Goal: Task Accomplishment & Management: Complete application form

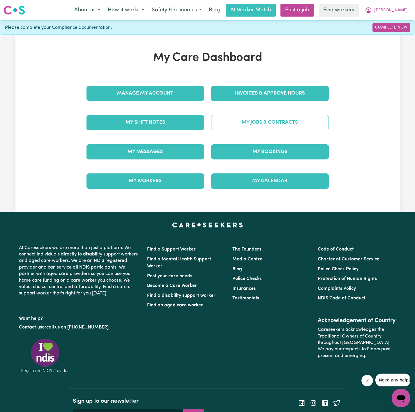
click at [285, 122] on link "My Jobs & Contracts" at bounding box center [270, 122] width 118 height 15
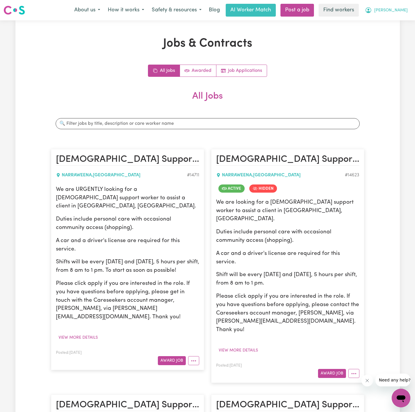
drag, startPoint x: 394, startPoint y: 7, endPoint x: 390, endPoint y: 15, distance: 8.7
click at [395, 7] on button "[PERSON_NAME]" at bounding box center [386, 10] width 50 height 12
click at [386, 23] on link "My Dashboard" at bounding box center [388, 22] width 46 height 11
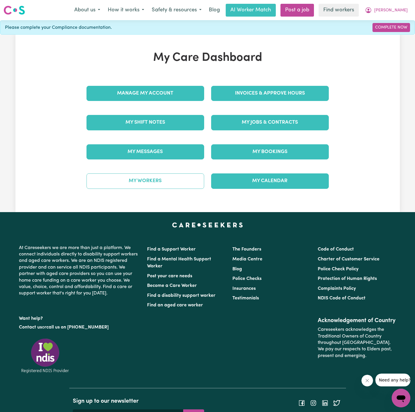
click at [192, 183] on link "My Workers" at bounding box center [145, 181] width 118 height 15
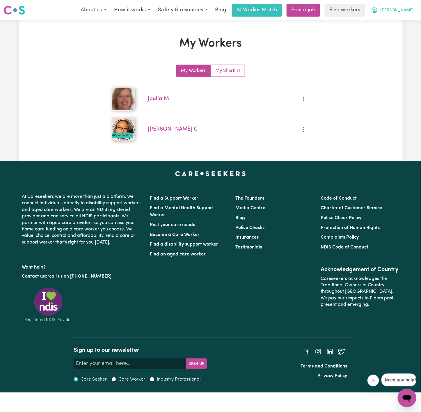
drag, startPoint x: 401, startPoint y: 10, endPoint x: 396, endPoint y: 16, distance: 7.4
click at [402, 11] on span "[PERSON_NAME]" at bounding box center [397, 10] width 33 height 6
drag, startPoint x: 396, startPoint y: 16, endPoint x: 385, endPoint y: 21, distance: 11.6
click at [385, 21] on link "My Dashboard" at bounding box center [394, 22] width 46 height 11
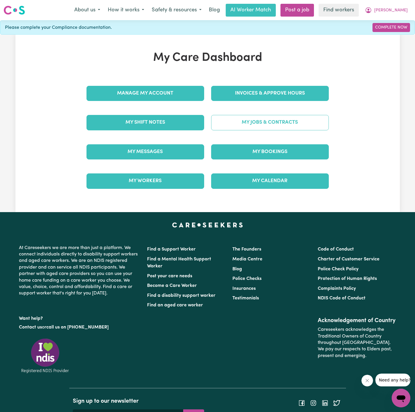
click at [293, 124] on link "My Jobs & Contracts" at bounding box center [270, 122] width 118 height 15
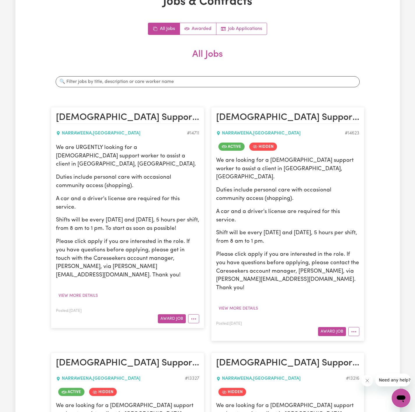
scroll to position [87, 0]
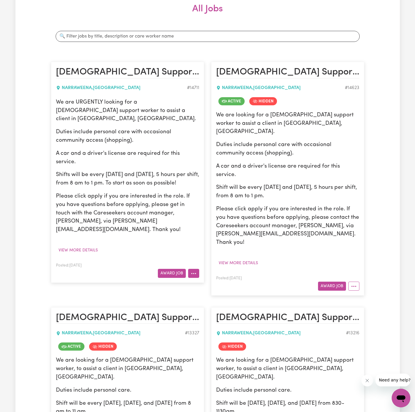
click at [191, 269] on button "More options" at bounding box center [193, 273] width 11 height 9
click at [75, 246] on button "View more details" at bounding box center [78, 250] width 45 height 9
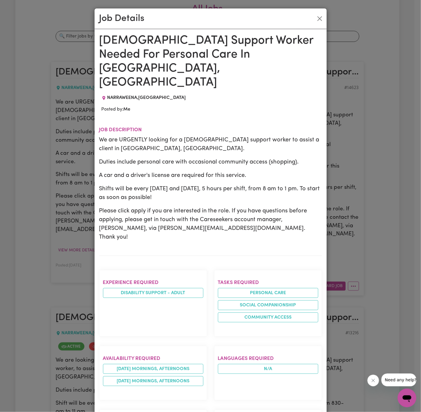
click at [82, 213] on div "Job Details [DEMOGRAPHIC_DATA] Support Worker Needed For Personal Care In [GEOG…" at bounding box center [210, 206] width 421 height 412
click at [315, 19] on button "Close" at bounding box center [319, 18] width 9 height 9
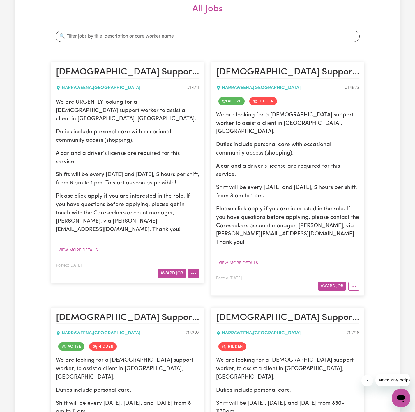
click at [196, 271] on icon "More options" at bounding box center [194, 274] width 6 height 6
click at [209, 305] on link "Edit Job" at bounding box center [211, 311] width 46 height 12
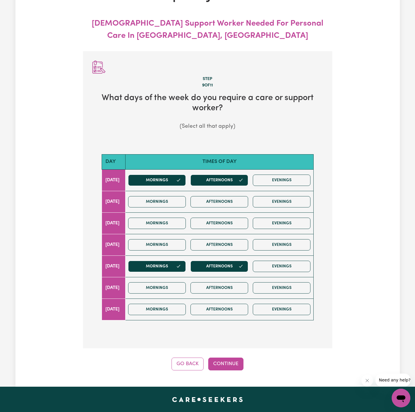
scroll to position [65, 0]
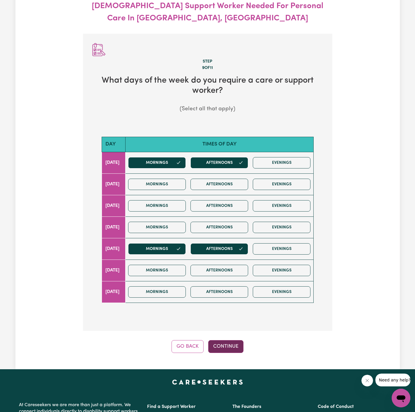
click at [231, 351] on button "Continue" at bounding box center [225, 346] width 35 height 13
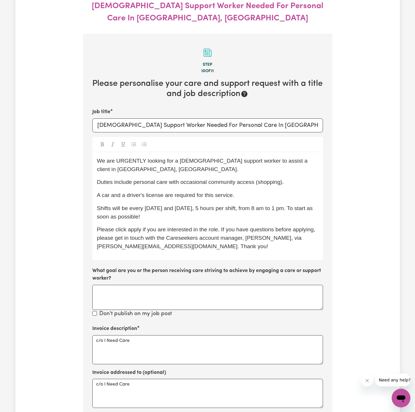
scroll to position [98, 0]
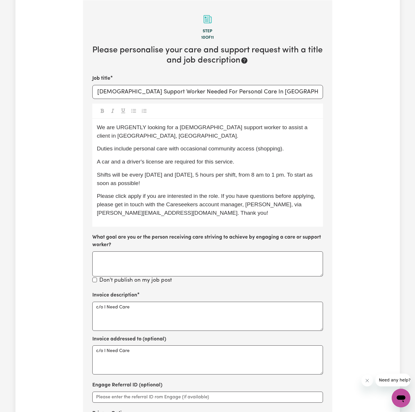
click at [256, 186] on p "Shifts will be every [DATE] and [DATE], 5 hours per shift, from 8 am to 1 pm. T…" at bounding box center [207, 179] width 221 height 17
click at [281, 169] on div "We are URGENTLY looking for a [DEMOGRAPHIC_DATA] support worker to assist a cli…" at bounding box center [207, 173] width 231 height 108
drag, startPoint x: 286, startPoint y: 176, endPoint x: 288, endPoint y: 179, distance: 3.7
click at [286, 176] on span "Shifts will be every [DATE] and [DATE], 5 hours per shift, from 8 am to 1 pm. T…" at bounding box center [205, 179] width 217 height 15
drag, startPoint x: 297, startPoint y: 187, endPoint x: 296, endPoint y: 191, distance: 3.6
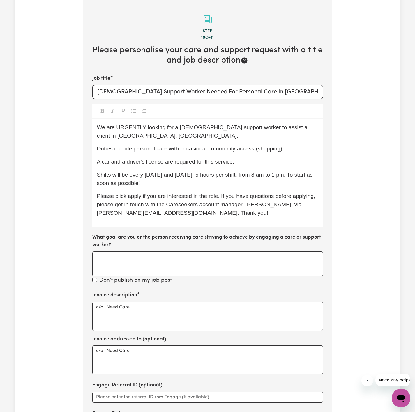
click at [298, 187] on p "Shifts will be every [DATE] and [DATE], 5 hours per shift, from 8 am to 1 pm. T…" at bounding box center [207, 179] width 221 height 17
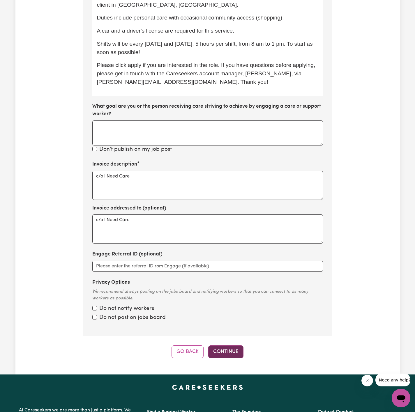
click at [239, 358] on button "Continue" at bounding box center [225, 352] width 35 height 13
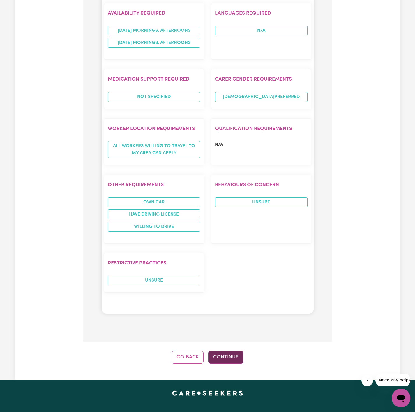
scroll to position [535, 0]
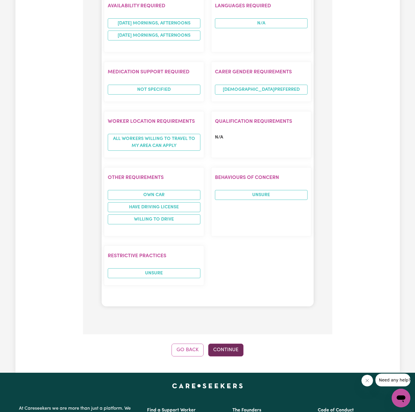
click at [235, 344] on button "Continue" at bounding box center [225, 350] width 35 height 13
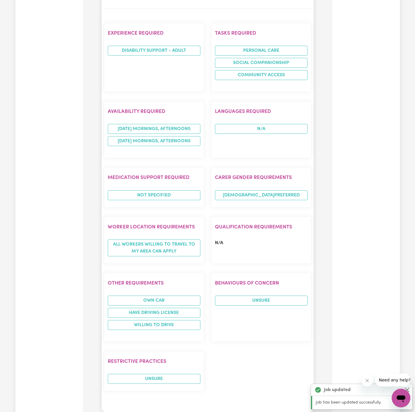
scroll to position [437, 0]
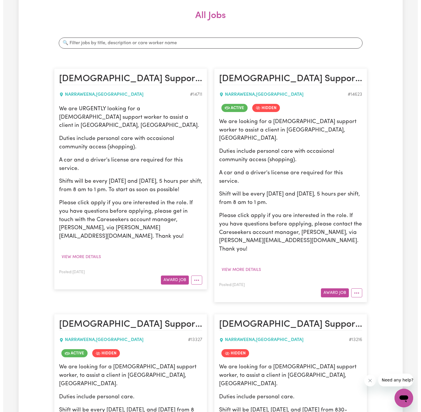
scroll to position [131, 0]
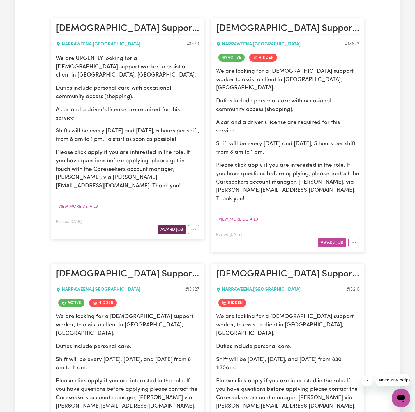
click at [168, 225] on button "Award Job" at bounding box center [172, 229] width 28 height 9
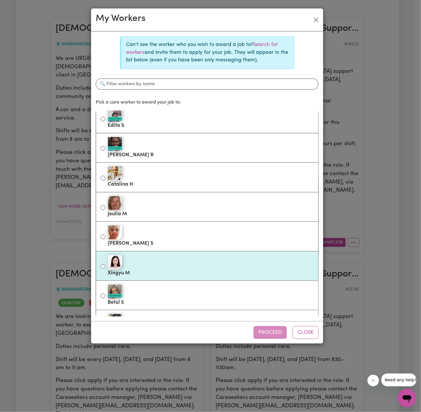
scroll to position [0, 0]
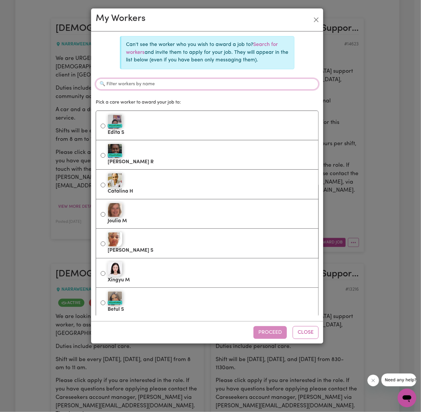
click at [187, 81] on input "Filter workers by name" at bounding box center [207, 84] width 223 height 11
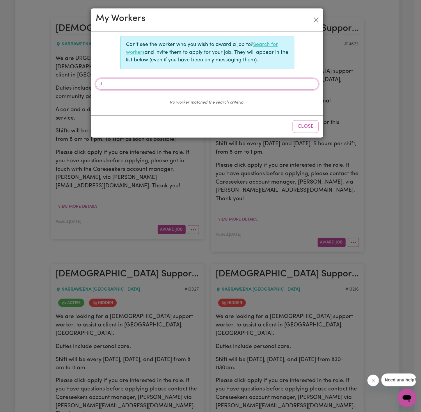
type input "ji"
click at [263, 45] on link "Search for workers" at bounding box center [202, 48] width 152 height 13
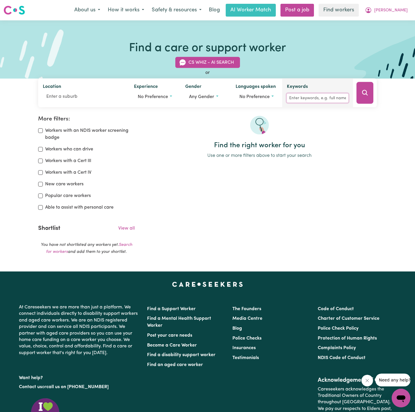
click at [309, 96] on input "Keywords" at bounding box center [317, 98] width 61 height 9
type input "[PERSON_NAME]"
click at [359, 87] on button "Search" at bounding box center [364, 93] width 17 height 22
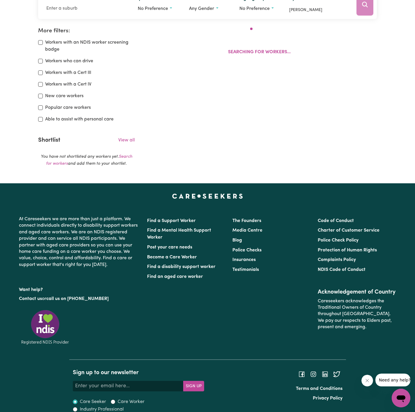
scroll to position [93, 0]
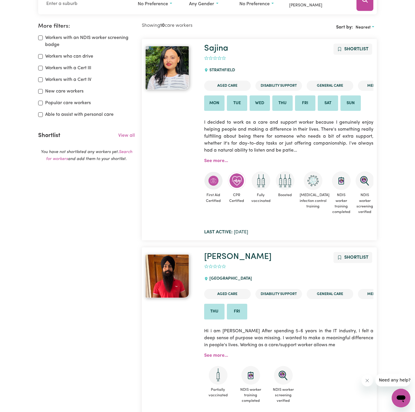
drag, startPoint x: 358, startPoint y: 89, endPoint x: 367, endPoint y: 89, distance: 8.7
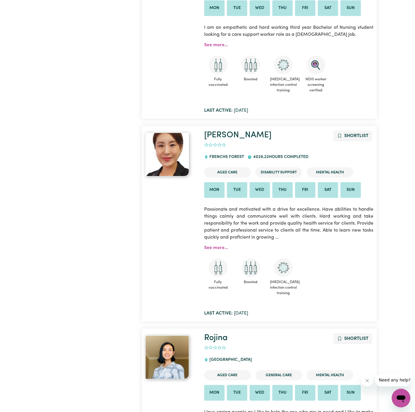
scroll to position [1665, 0]
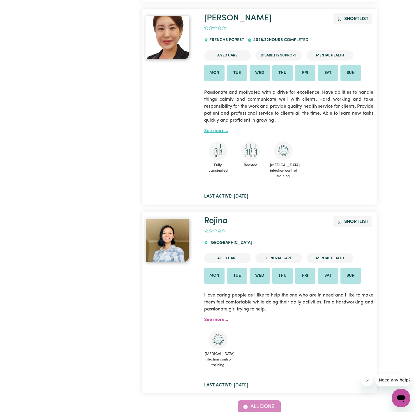
click at [217, 133] on link "See more..." at bounding box center [216, 131] width 24 height 5
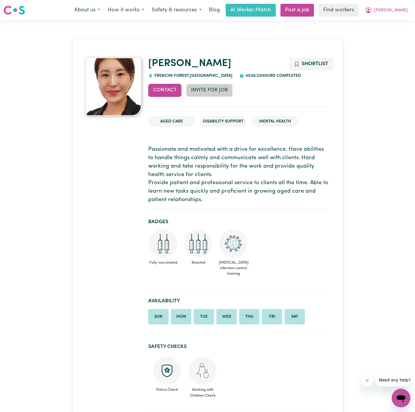
click at [200, 89] on button "Invite for Job" at bounding box center [209, 90] width 47 height 13
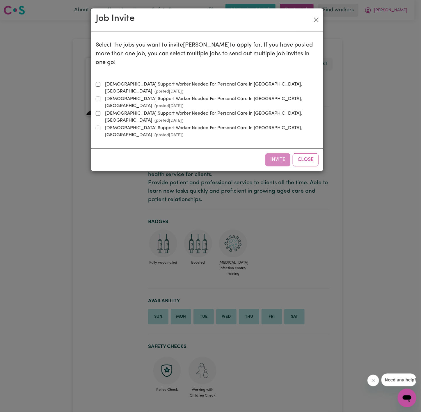
click at [157, 81] on label "[DEMOGRAPHIC_DATA] Support Worker Needed For Personal Care In [GEOGRAPHIC_DATA]…" at bounding box center [211, 88] width 216 height 14
click at [100, 82] on input "[DEMOGRAPHIC_DATA] Support Worker Needed For Personal Care In [GEOGRAPHIC_DATA]…" at bounding box center [98, 84] width 5 height 5
checkbox input "true"
click at [282, 153] on button "Invite" at bounding box center [278, 159] width 25 height 13
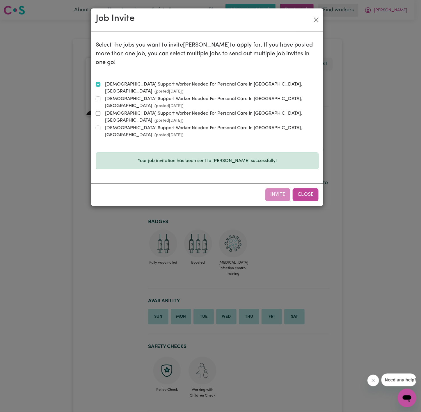
click at [305, 188] on button "Close" at bounding box center [306, 194] width 26 height 13
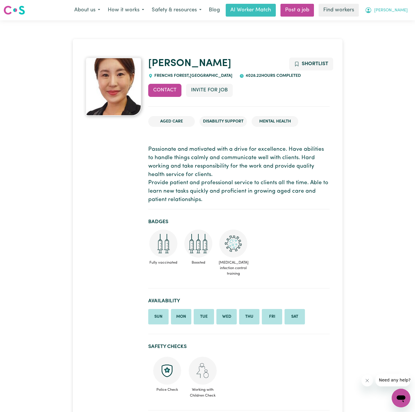
click at [388, 10] on span "[PERSON_NAME]" at bounding box center [390, 10] width 33 height 6
click at [381, 20] on link "My Dashboard" at bounding box center [388, 22] width 46 height 11
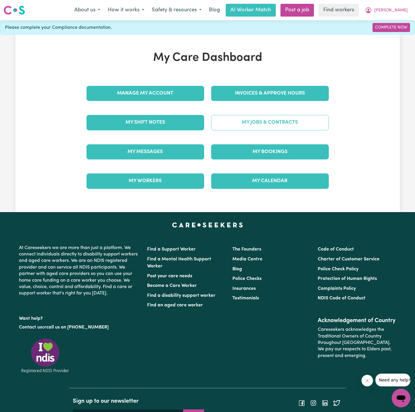
click at [280, 124] on link "My Jobs & Contracts" at bounding box center [270, 122] width 118 height 15
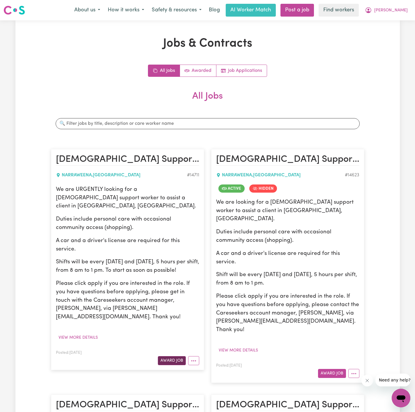
click at [171, 356] on button "Award Job" at bounding box center [172, 360] width 28 height 9
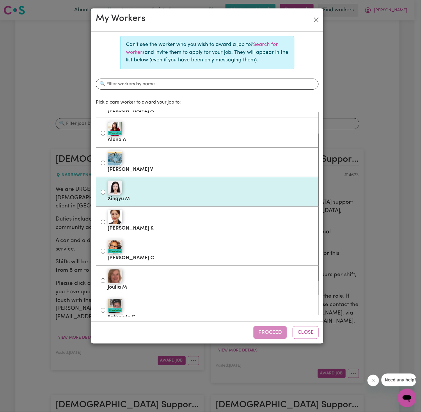
scroll to position [209, 0]
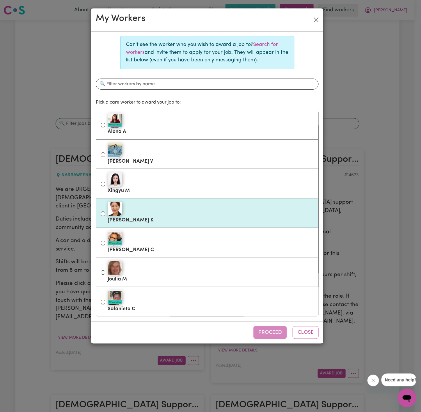
click at [157, 217] on label "[PERSON_NAME]" at bounding box center [211, 213] width 206 height 24
click at [105, 216] on input "[PERSON_NAME]" at bounding box center [103, 214] width 5 height 5
radio input "true"
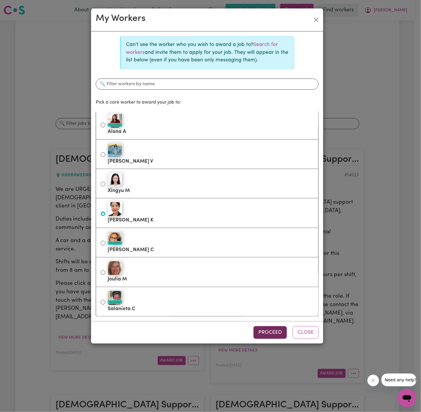
click at [276, 336] on button "Proceed" at bounding box center [270, 332] width 33 height 13
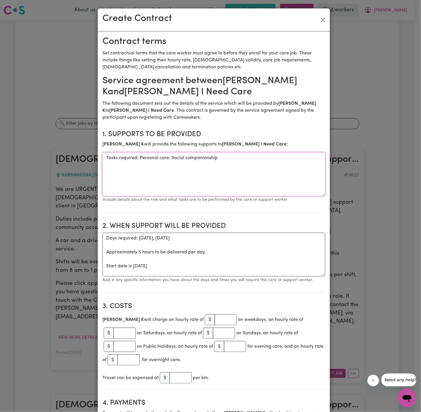
drag, startPoint x: 155, startPoint y: 180, endPoint x: 138, endPoint y: 162, distance: 24.7
click at [155, 180] on textarea "Tasks required: Personal care, Social companionship" at bounding box center [213, 175] width 223 height 44
drag, startPoint x: 137, startPoint y: 160, endPoint x: 71, endPoint y: 156, distance: 66.2
click at [72, 156] on div "Create Contract Contract terms Set contractual terms that the care worker must …" at bounding box center [210, 206] width 421 height 412
type textarea "Personal care, Social companionship"
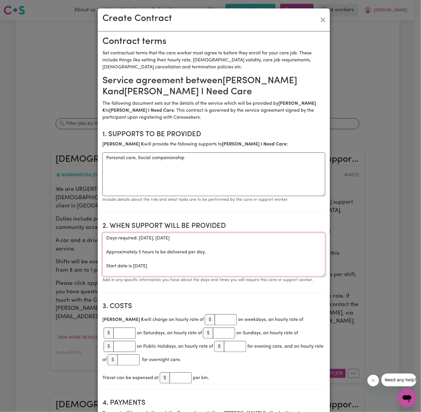
click at [124, 273] on textarea "Days required: [DATE], [DATE] Approximately 5 hours to be delivered per day. St…" at bounding box center [213, 255] width 223 height 44
drag, startPoint x: 128, startPoint y: 271, endPoint x: 90, endPoint y: 239, distance: 49.4
click at [92, 240] on div "Create Contract Contract terms Set contractual terms that the care worker must …" at bounding box center [210, 206] width 421 height 412
click at [133, 240] on textarea "ONE OFF [DATE]" at bounding box center [213, 255] width 223 height 44
drag, startPoint x: 133, startPoint y: 240, endPoint x: 125, endPoint y: 244, distance: 8.6
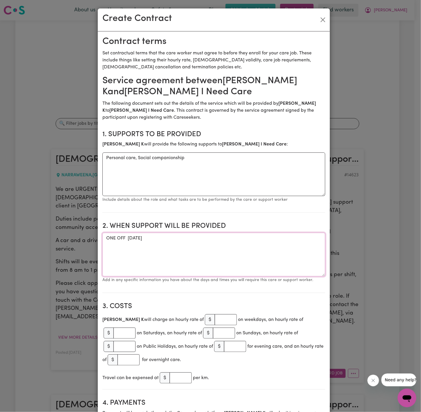
click at [132, 240] on textarea "ONE OFF [DATE]" at bounding box center [213, 255] width 223 height 44
drag, startPoint x: 197, startPoint y: 242, endPoint x: 212, endPoint y: 239, distance: 14.6
click at [197, 241] on textarea "ONE OFF [DATE]" at bounding box center [213, 255] width 223 height 44
drag, startPoint x: 182, startPoint y: 238, endPoint x: 200, endPoint y: 247, distance: 20.1
click at [182, 239] on textarea "ONE OFF [DATE]" at bounding box center [213, 255] width 223 height 44
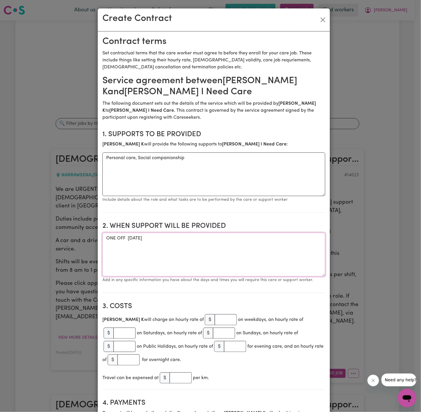
click at [239, 257] on textarea "ONE OFF [DATE]" at bounding box center [213, 255] width 223 height 44
click at [240, 257] on textarea "ONE OFF [DATE]" at bounding box center [213, 255] width 223 height 44
drag, startPoint x: 221, startPoint y: 246, endPoint x: 207, endPoint y: 240, distance: 15.3
click at [222, 246] on textarea "ONE OFF [DATE]" at bounding box center [213, 255] width 223 height 44
click at [205, 239] on textarea "ONE OFF [DATE]" at bounding box center [213, 255] width 223 height 44
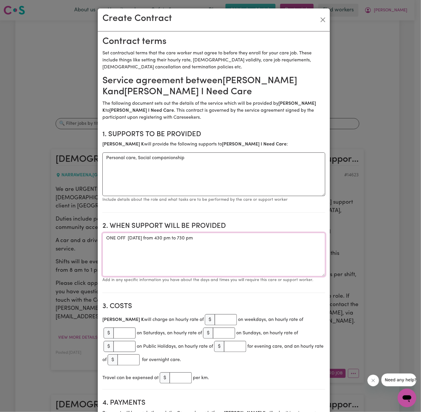
drag, startPoint x: 231, startPoint y: 236, endPoint x: 152, endPoint y: 265, distance: 83.8
click at [230, 238] on textarea "ONE OFF [DATE] from 430 pm to 730 pm" at bounding box center [213, 255] width 223 height 44
click at [161, 240] on textarea "ONE OFF [DATE] from 430 pm to 730 pm" at bounding box center [213, 255] width 223 height 44
click at [160, 240] on textarea "ONE OFF [DATE] from 430 pm to 730 pm" at bounding box center [213, 255] width 223 height 44
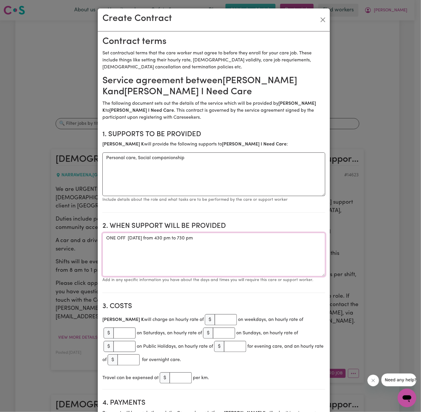
click at [152, 241] on textarea "ONE OFF [DATE] from 430 pm to 730 pm" at bounding box center [213, 255] width 223 height 44
click at [161, 238] on textarea "ONE OFF [DATE] from 430 pm to 730 pm" at bounding box center [213, 255] width 223 height 44
click at [166, 241] on textarea "ONE OFF [DATE][ust 2025 from 430 pm to 730 pm" at bounding box center [213, 255] width 223 height 44
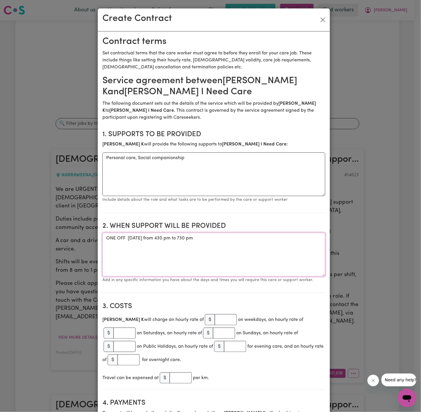
drag, startPoint x: 178, startPoint y: 247, endPoint x: 280, endPoint y: 243, distance: 102.2
click at [199, 246] on textarea "ONE OFF [DATE] from 430 pm to 730 pm" at bounding box center [213, 255] width 223 height 44
drag, startPoint x: 290, startPoint y: 243, endPoint x: 302, endPoint y: 247, distance: 12.2
click at [293, 245] on textarea "ONE OFF [DATE] from 430 pm to 730 pm" at bounding box center [213, 255] width 223 height 44
type textarea "ONE OFF [DATE] from 430 pm to 730 pm"
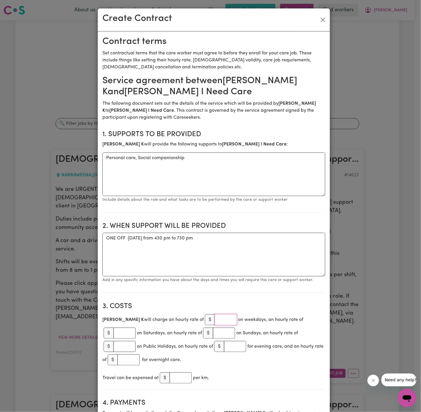
click at [215, 323] on input "number" at bounding box center [226, 319] width 22 height 11
type input "43"
click at [283, 307] on h2 "3. Costs" at bounding box center [213, 306] width 223 height 8
click at [260, 245] on textarea "ONE OFF [DATE] from 430 pm to 730 pm" at bounding box center [213, 255] width 223 height 44
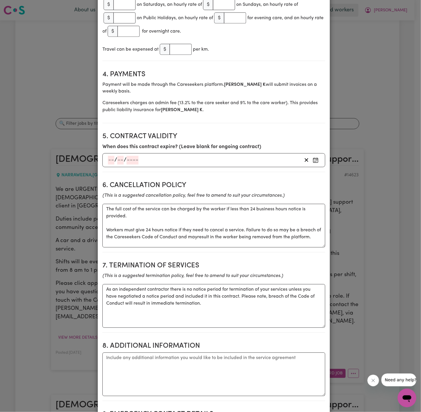
scroll to position [393, 0]
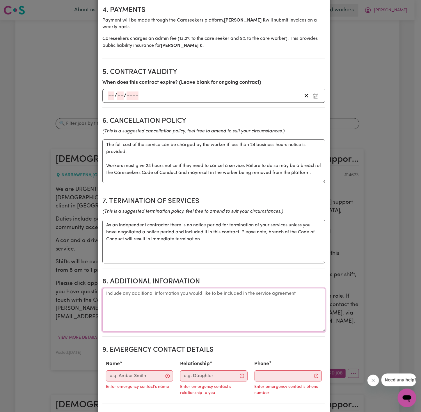
drag, startPoint x: 217, startPoint y: 295, endPoint x: 218, endPoint y: 291, distance: 3.6
click at [218, 294] on textarea "Additional information" at bounding box center [213, 311] width 223 height 44
click at [142, 296] on textarea "Additional information" at bounding box center [213, 311] width 223 height 44
paste textarea "Client's Address: [STREET_ADDRESS][PERSON_NAME]"
type textarea "Client's Address: [STREET_ADDRESS][PERSON_NAME]"
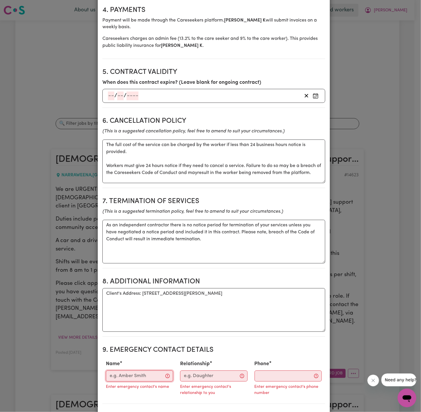
drag, startPoint x: 144, startPoint y: 371, endPoint x: 136, endPoint y: 372, distance: 8.3
click at [144, 371] on input "Name" at bounding box center [139, 376] width 67 height 11
type input "[PERSON_NAME]"
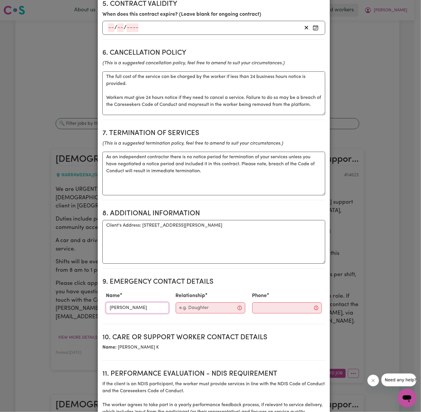
scroll to position [480, 0]
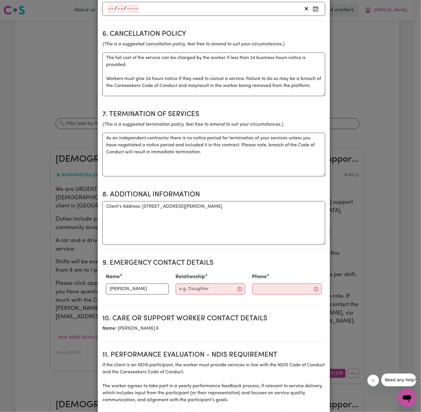
click at [249, 274] on div "Phone" at bounding box center [287, 284] width 77 height 26
click at [268, 284] on input "Phone" at bounding box center [287, 289] width 70 height 11
paste input "0449 719 035"
type input "0449 719 035"
click at [202, 284] on input "Relationship" at bounding box center [211, 289] width 70 height 11
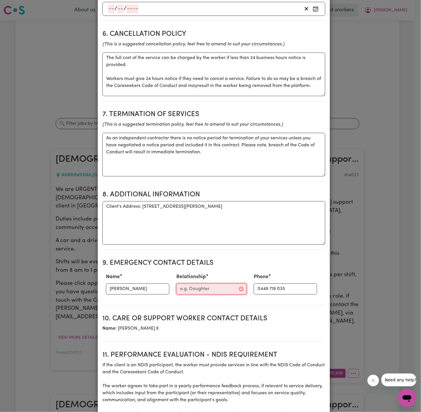
type input "Case Manager"
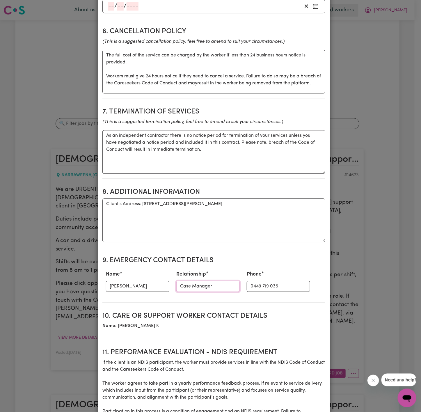
scroll to position [480, 0]
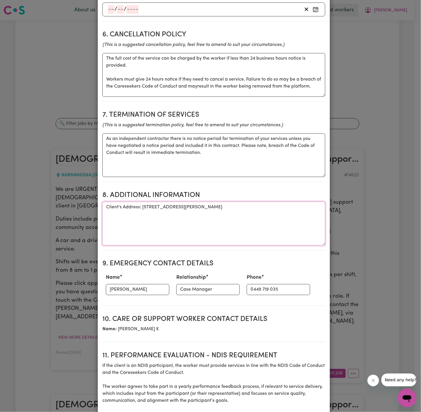
click at [218, 202] on textarea "Client's Address: [STREET_ADDRESS][PERSON_NAME]" at bounding box center [213, 224] width 223 height 44
click at [261, 205] on textarea "Client's Address: [STREET_ADDRESS][PERSON_NAME]" at bounding box center [213, 224] width 223 height 44
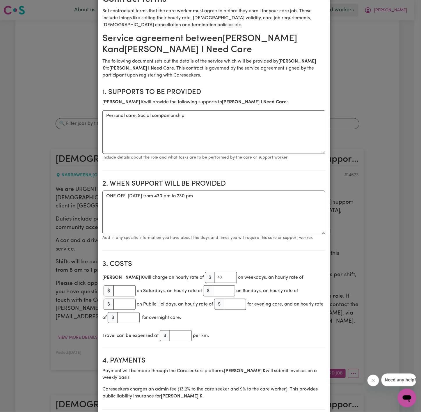
scroll to position [44, 0]
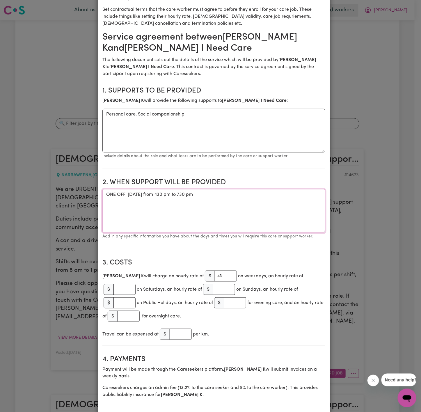
click at [217, 197] on textarea "ONE OFF [DATE] from 430 pm to 730 pm" at bounding box center [213, 211] width 223 height 44
drag, startPoint x: 235, startPoint y: 198, endPoint x: 295, endPoint y: 209, distance: 61.2
click at [240, 198] on textarea "ONE OFF [DATE] from 430 pm to 730 pm" at bounding box center [213, 211] width 223 height 44
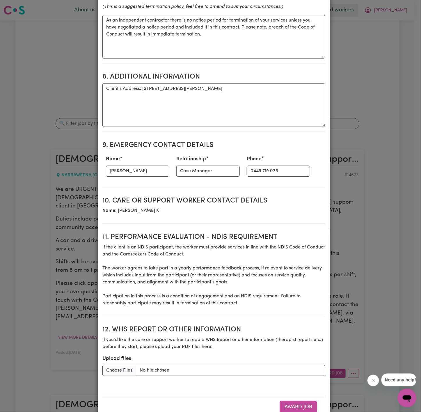
scroll to position [611, 0]
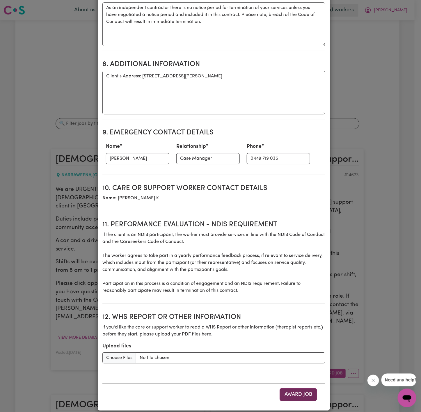
click at [292, 388] on button "Award Job" at bounding box center [299, 394] width 38 height 13
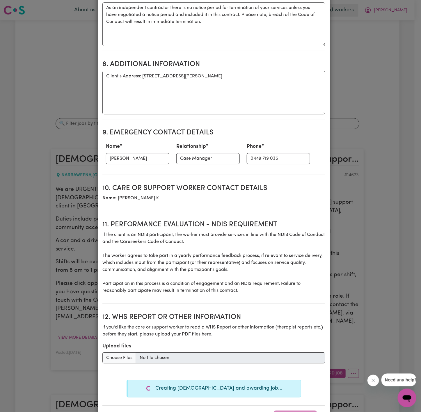
type textarea "Tasks required: Personal care, Social companionship"
type textarea "Days required: [DATE], [DATE] Approximately 5 hours to be delivered per day. St…"
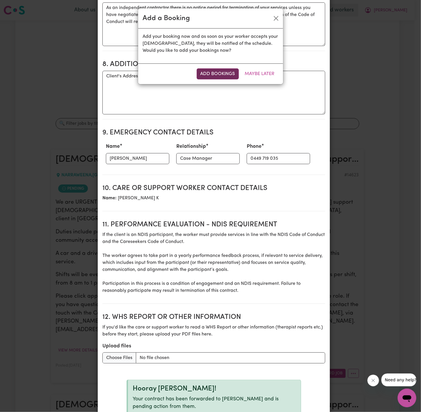
click at [227, 71] on button "Add Bookings" at bounding box center [218, 73] width 42 height 11
type textarea "Tasks required: Personal care, Social companionship"
type textarea "Days required: [DATE], [DATE] Approximately 5 hours to be delivered per day. St…"
type textarea "The full cost of the service can be charged by the worker if less than 24 busin…"
type textarea "As an independent contractor there is no notice period for termination of your …"
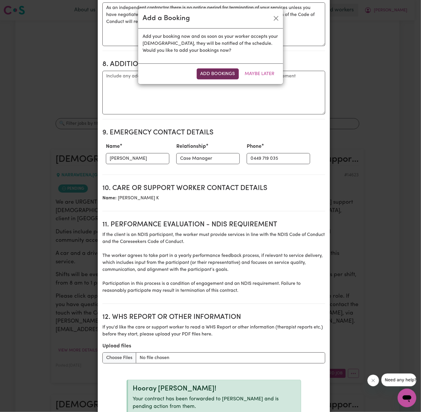
scroll to position [621, 0]
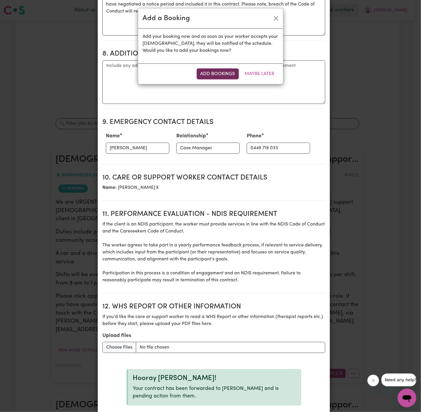
select select "pm"
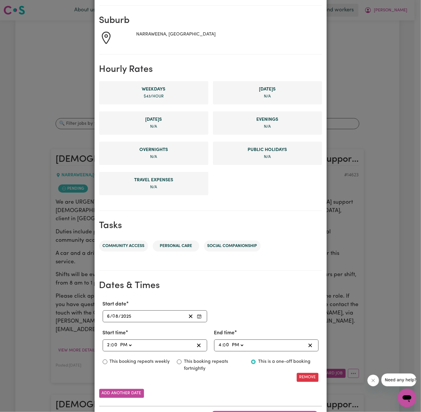
scroll to position [87, 0]
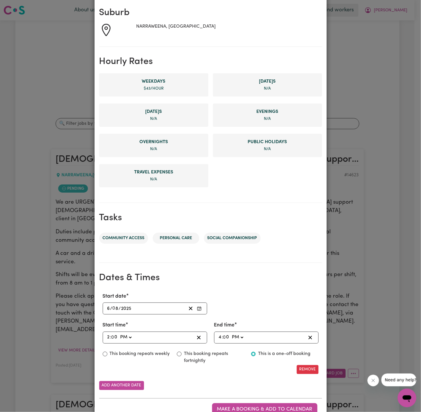
click at [107, 338] on input "2" at bounding box center [108, 338] width 3 height 8
type input "16:00"
type input "4"
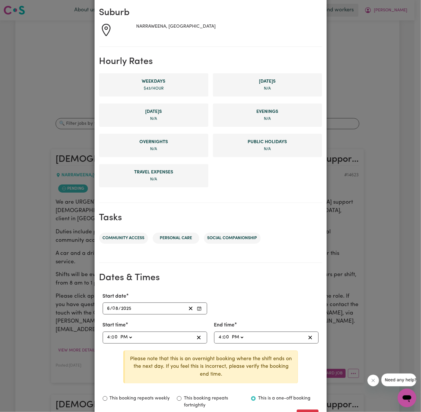
type input "16:03"
type input "3"
type input "16:30"
type input "30"
click at [214, 335] on div "16:00 4 : 0 0 AM PM" at bounding box center [266, 338] width 105 height 12
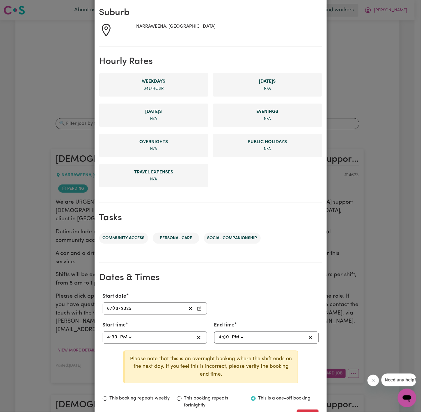
click at [214, 335] on div "16:00 4 : 0 0 AM PM" at bounding box center [266, 338] width 105 height 12
drag, startPoint x: 215, startPoint y: 337, endPoint x: 211, endPoint y: 337, distance: 3.9
click at [214, 337] on div "16:00 4 : 0 0 AM PM" at bounding box center [266, 338] width 105 height 12
type input "19:00"
type input "7"
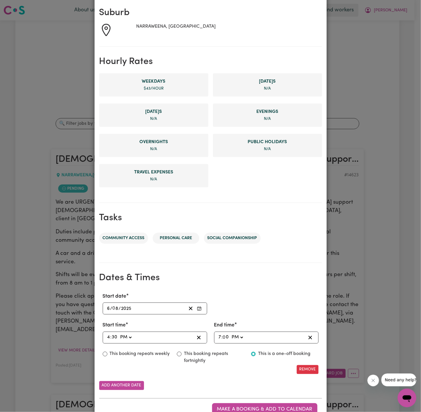
type input "19:03"
type input "3"
type input "19:30"
type input "30"
click at [239, 357] on label "This booking repeats fortnightly" at bounding box center [214, 358] width 60 height 14
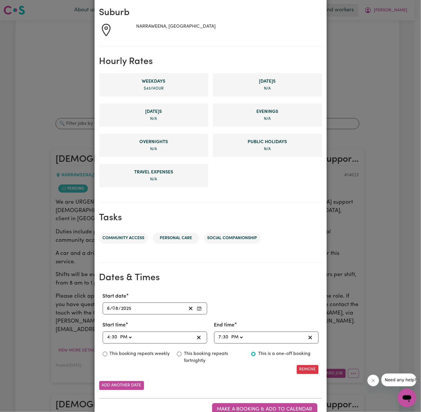
click at [182, 357] on input "This booking repeats fortnightly" at bounding box center [179, 354] width 5 height 5
radio input "true"
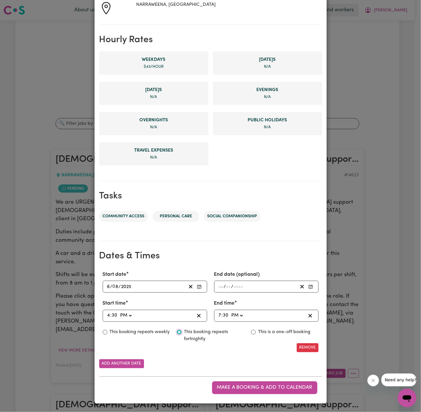
scroll to position [110, 0]
click at [258, 333] on label "This is a one-off booking" at bounding box center [284, 332] width 52 height 7
click at [256, 333] on input "This is a one-off booking" at bounding box center [253, 332] width 5 height 5
radio input "true"
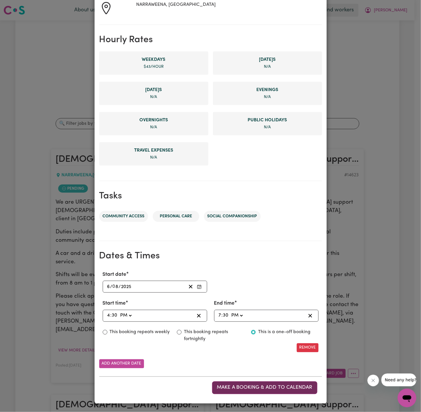
click at [240, 385] on span "Make a booking & add to calendar" at bounding box center [264, 387] width 95 height 5
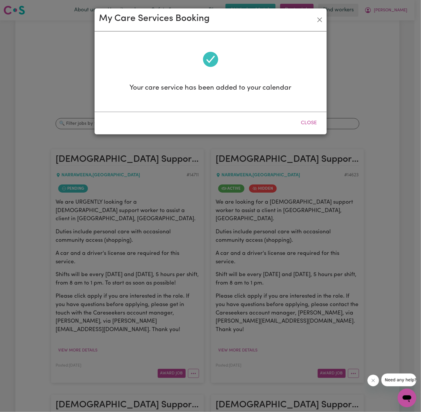
scroll to position [0, 0]
click at [314, 121] on button "Close" at bounding box center [309, 123] width 26 height 13
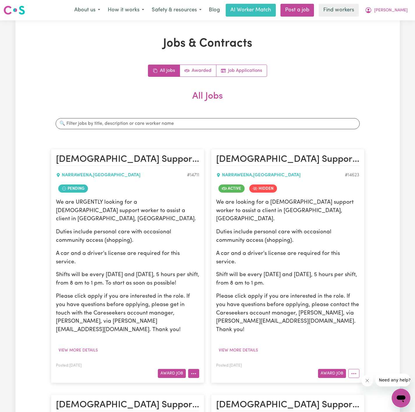
click at [191, 371] on icon "More options" at bounding box center [194, 374] width 6 height 6
drag, startPoint x: 143, startPoint y: 266, endPoint x: 148, endPoint y: 259, distance: 9.0
click at [145, 271] on p "Shifts will be every [DATE] and [DATE], 5 hours per shift, from 8 am to 1 pm. T…" at bounding box center [127, 279] width 143 height 17
click at [192, 369] on button "More options" at bounding box center [193, 373] width 11 height 9
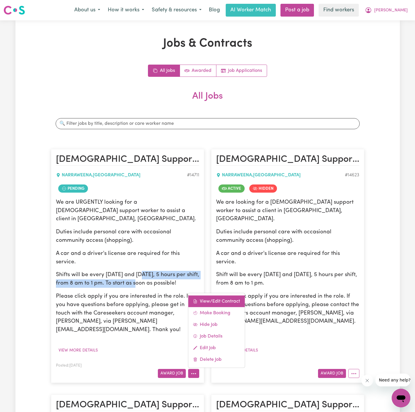
click at [211, 295] on link "View/Edit Contract" at bounding box center [216, 301] width 56 height 12
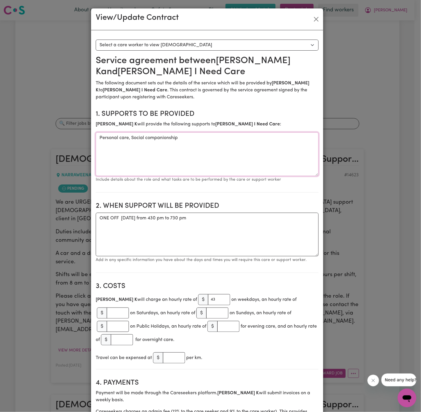
click at [158, 144] on textarea "Personal care, Social companionship" at bounding box center [207, 154] width 223 height 44
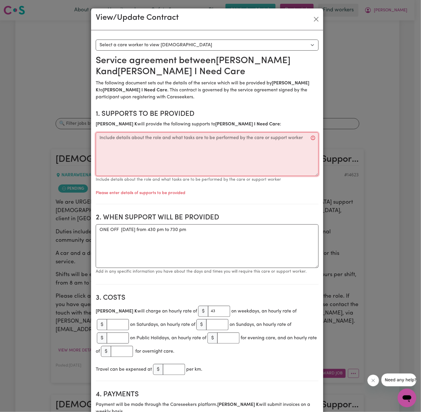
type textarea "Personal care, Social companionship"
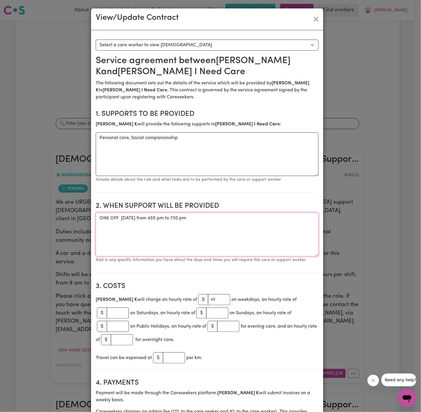
click at [163, 224] on textarea "ONE OFF [DATE] from 430 pm to 730 pm" at bounding box center [207, 235] width 223 height 44
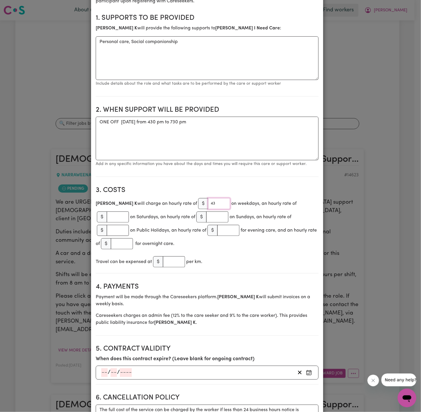
scroll to position [271, 0]
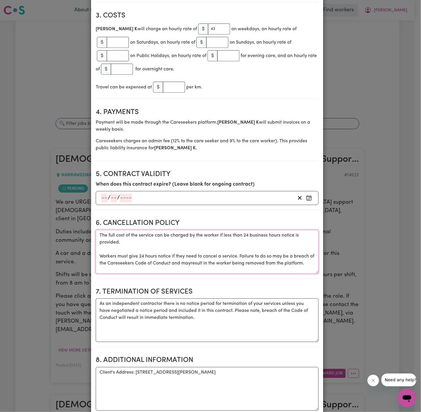
click at [166, 253] on textarea "The full cost of the service can be charged by the worker if less than 24 busin…" at bounding box center [207, 252] width 223 height 44
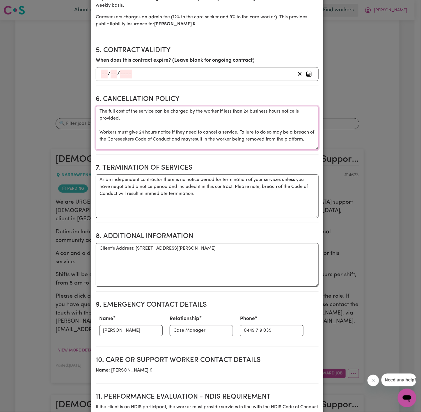
scroll to position [402, 0]
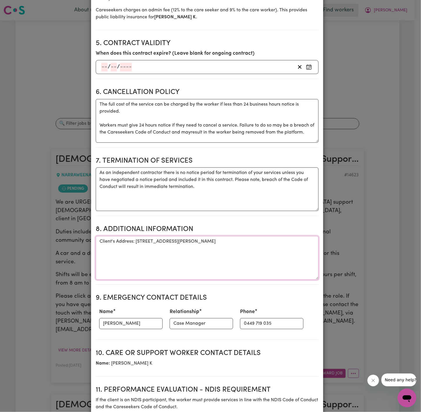
click at [136, 236] on textarea "Client's Address: [STREET_ADDRESS][PERSON_NAME]" at bounding box center [207, 258] width 223 height 44
drag, startPoint x: 131, startPoint y: 233, endPoint x: 250, endPoint y: 233, distance: 118.8
click at [250, 236] on textarea "Client's Address: [STREET_ADDRESS][PERSON_NAME]" at bounding box center [207, 258] width 223 height 44
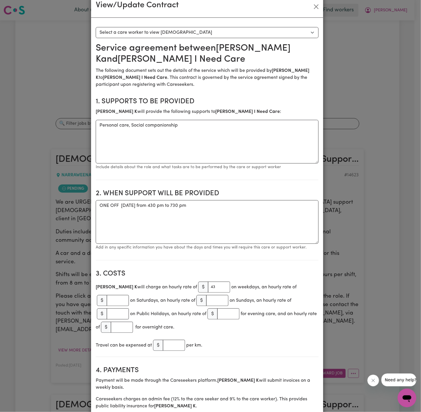
scroll to position [9, 0]
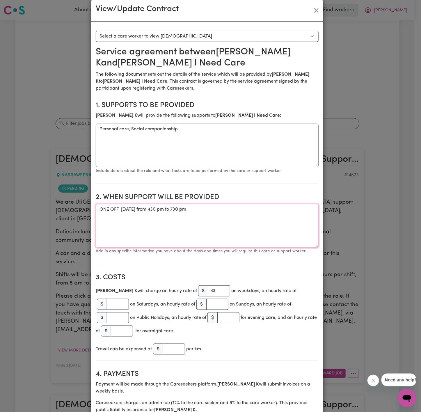
click at [147, 217] on textarea "ONE OFF [DATE] from 430 pm to 730 pm" at bounding box center [207, 226] width 223 height 44
click at [146, 217] on textarea "ONE OFF [DATE] from 430 pm to 730 pm" at bounding box center [207, 226] width 223 height 44
click at [145, 217] on textarea "ONE OFF [DATE] from 430 pm to 730 pm" at bounding box center [207, 226] width 223 height 44
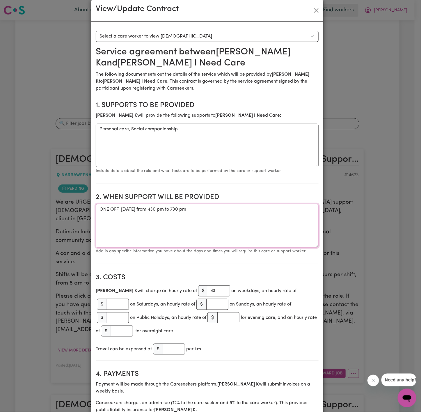
click at [145, 217] on textarea "ONE OFF [DATE] from 430 pm to 730 pm" at bounding box center [207, 226] width 223 height 44
click at [312, 11] on button "Close" at bounding box center [316, 10] width 9 height 9
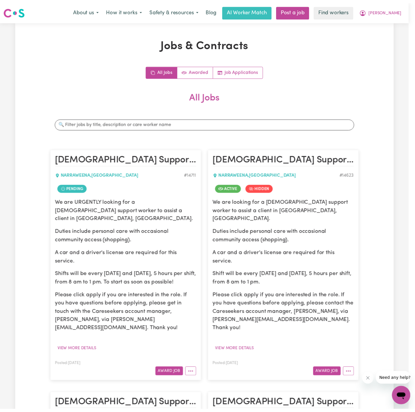
scroll to position [0, 0]
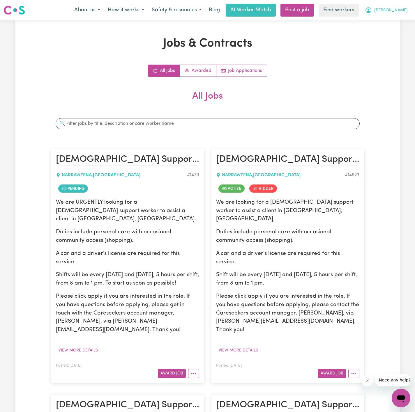
click at [383, 10] on span "[PERSON_NAME]" at bounding box center [390, 10] width 33 height 6
click at [386, 29] on link "Logout" at bounding box center [388, 33] width 46 height 11
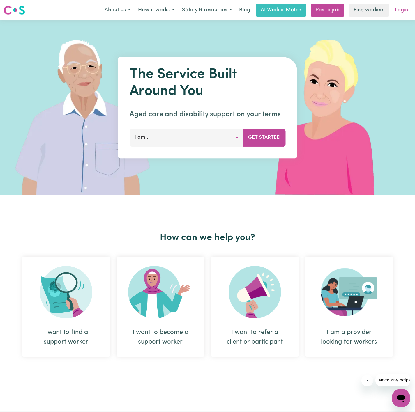
click at [395, 11] on link "Login" at bounding box center [401, 10] width 20 height 13
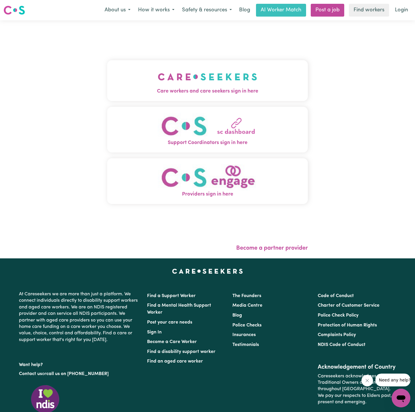
click at [229, 66] on button "Care workers and care seekers sign in here" at bounding box center [207, 80] width 201 height 41
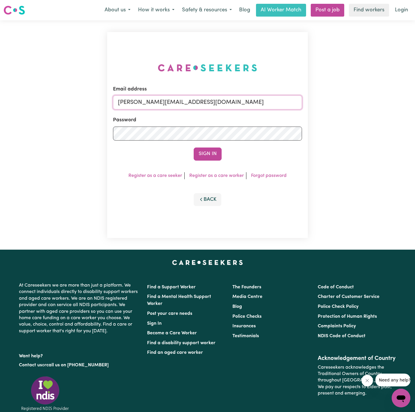
drag, startPoint x: 192, startPoint y: 102, endPoint x: 199, endPoint y: 108, distance: 9.1
click at [192, 102] on input "[PERSON_NAME][EMAIL_ADDRESS][DOMAIN_NAME]" at bounding box center [207, 102] width 189 height 14
drag, startPoint x: 148, startPoint y: 104, endPoint x: 269, endPoint y: 102, distance: 120.8
click at [266, 102] on input "[EMAIL_ADDRESS][DOMAIN_NAME]" at bounding box center [207, 102] width 189 height 14
type input "[EMAIL_ADDRESS][DOMAIN_NAME]"
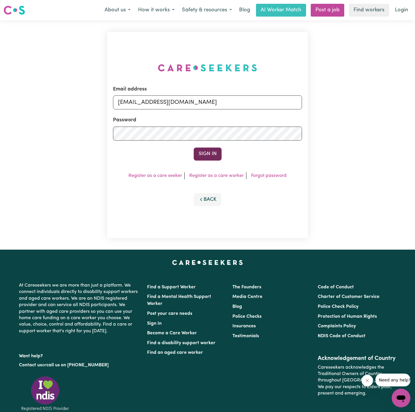
click at [206, 154] on button "Sign In" at bounding box center [208, 154] width 28 height 13
